Goal: Information Seeking & Learning: Learn about a topic

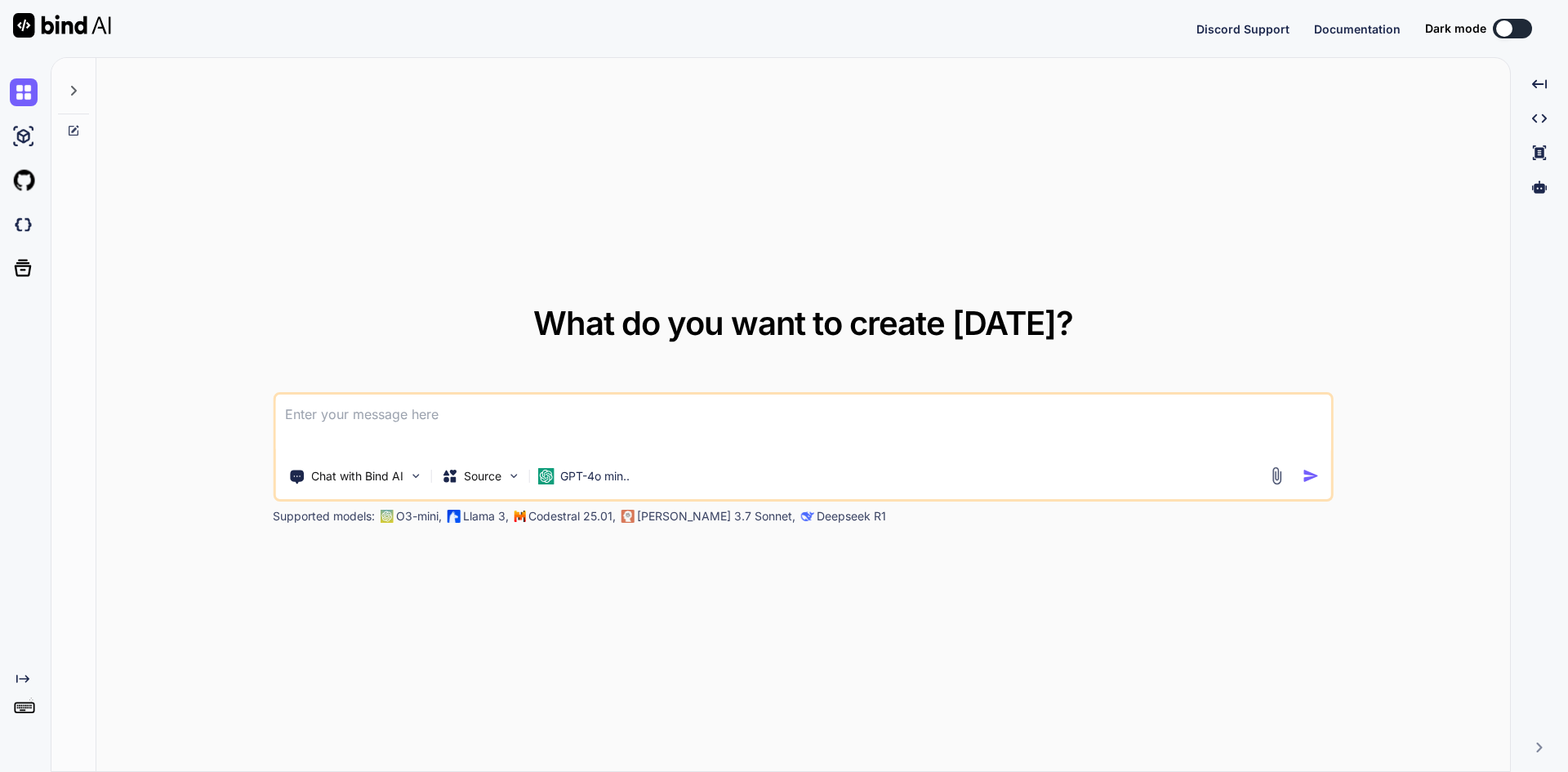
click at [392, 420] on textarea at bounding box center [804, 424] width 1057 height 61
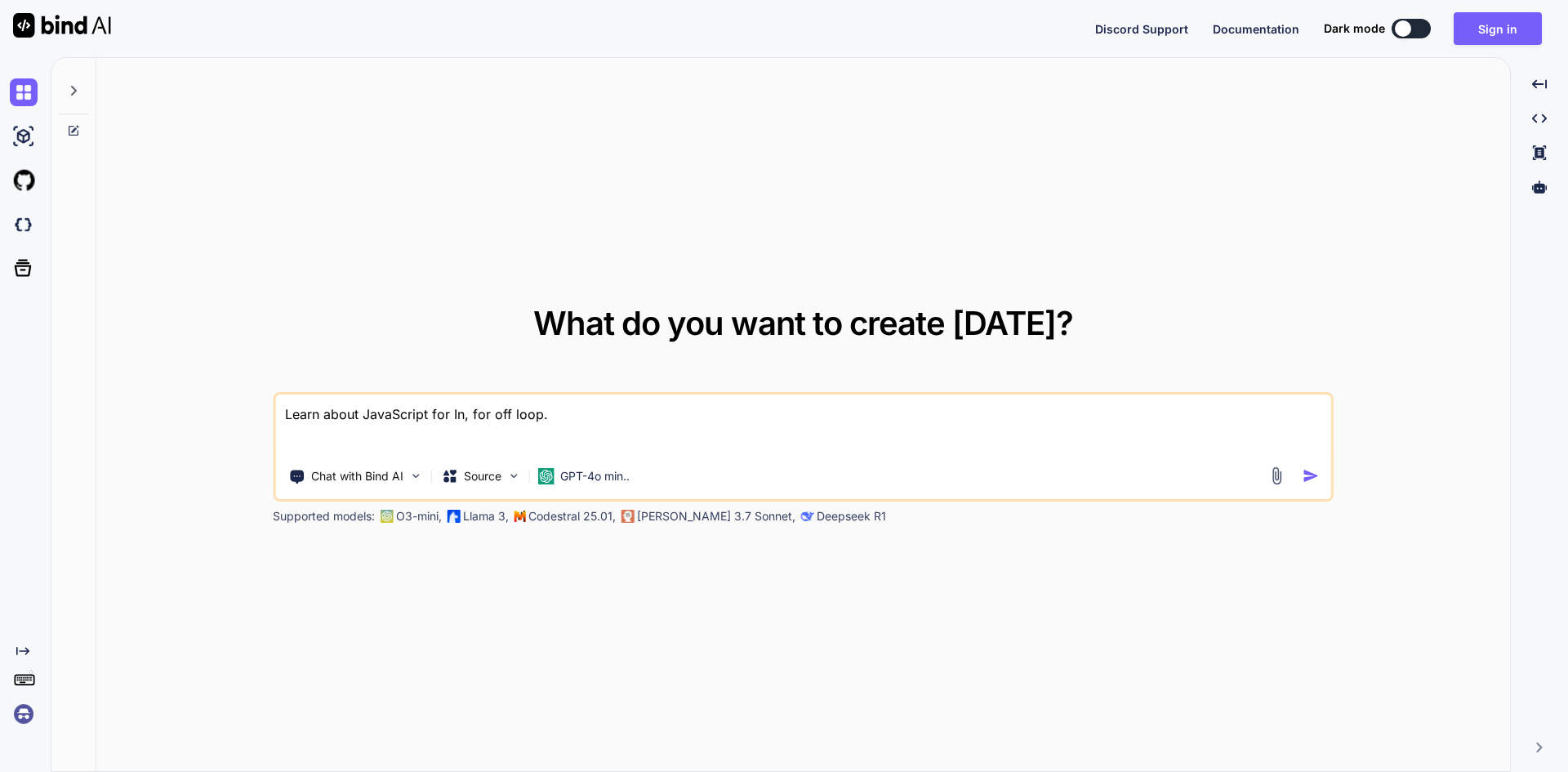
type textarea "Learn about JavaScript for In, for off loop."
click at [491, 495] on div "Learn about JavaScript for In, for off loop. Chat with Bind AI Source GPT-4o mi…" at bounding box center [803, 447] width 1062 height 110
click at [611, 406] on textarea "Learn about JavaScript for In, for off loop." at bounding box center [804, 424] width 1057 height 61
click at [580, 412] on textarea "Learn about JavaScript for In, for off loop." at bounding box center [804, 424] width 1057 height 61
